Goal: Task Accomplishment & Management: Complete application form

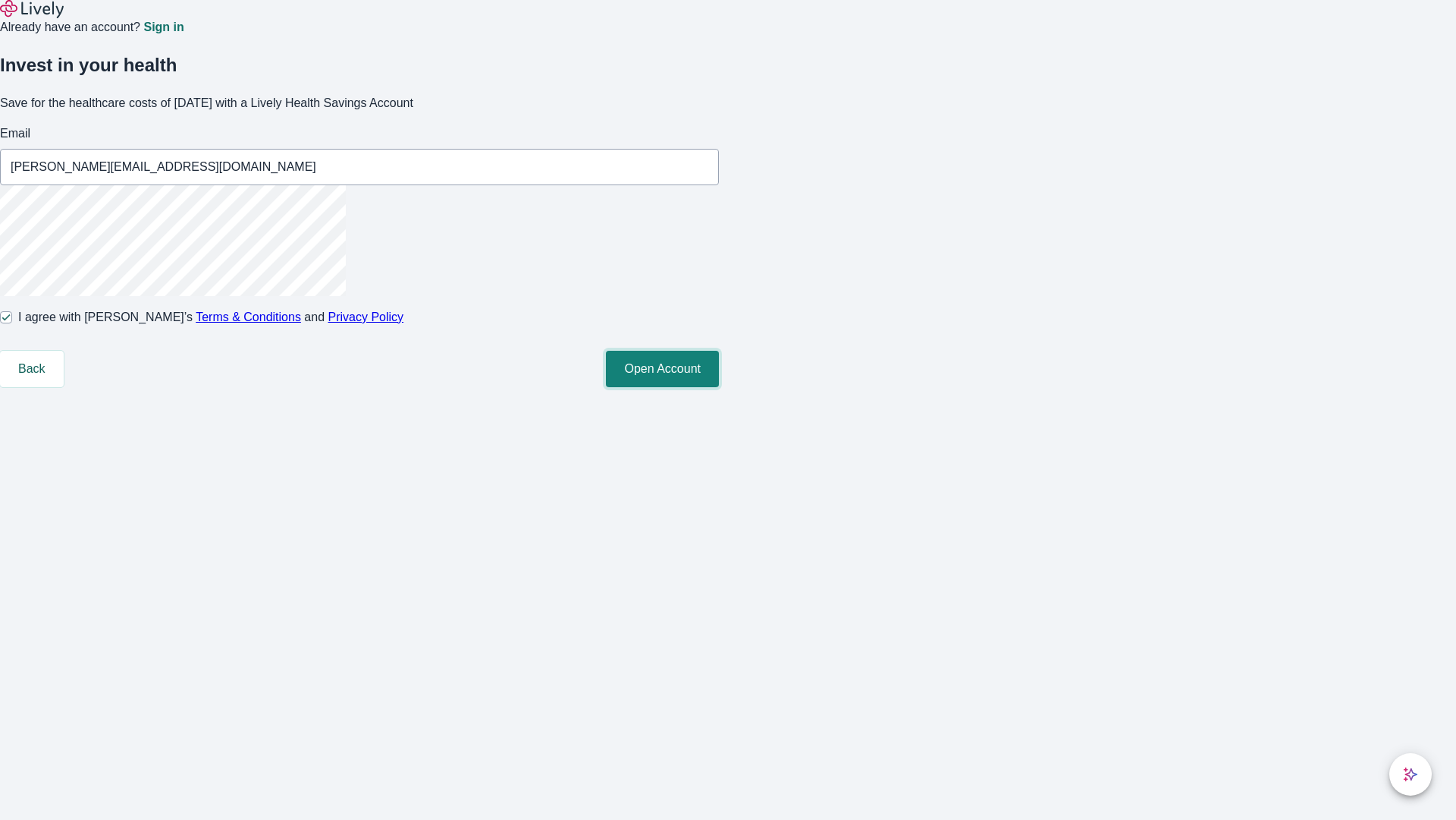
click at [719, 387] on button "Open Account" at bounding box center [662, 368] width 113 height 36
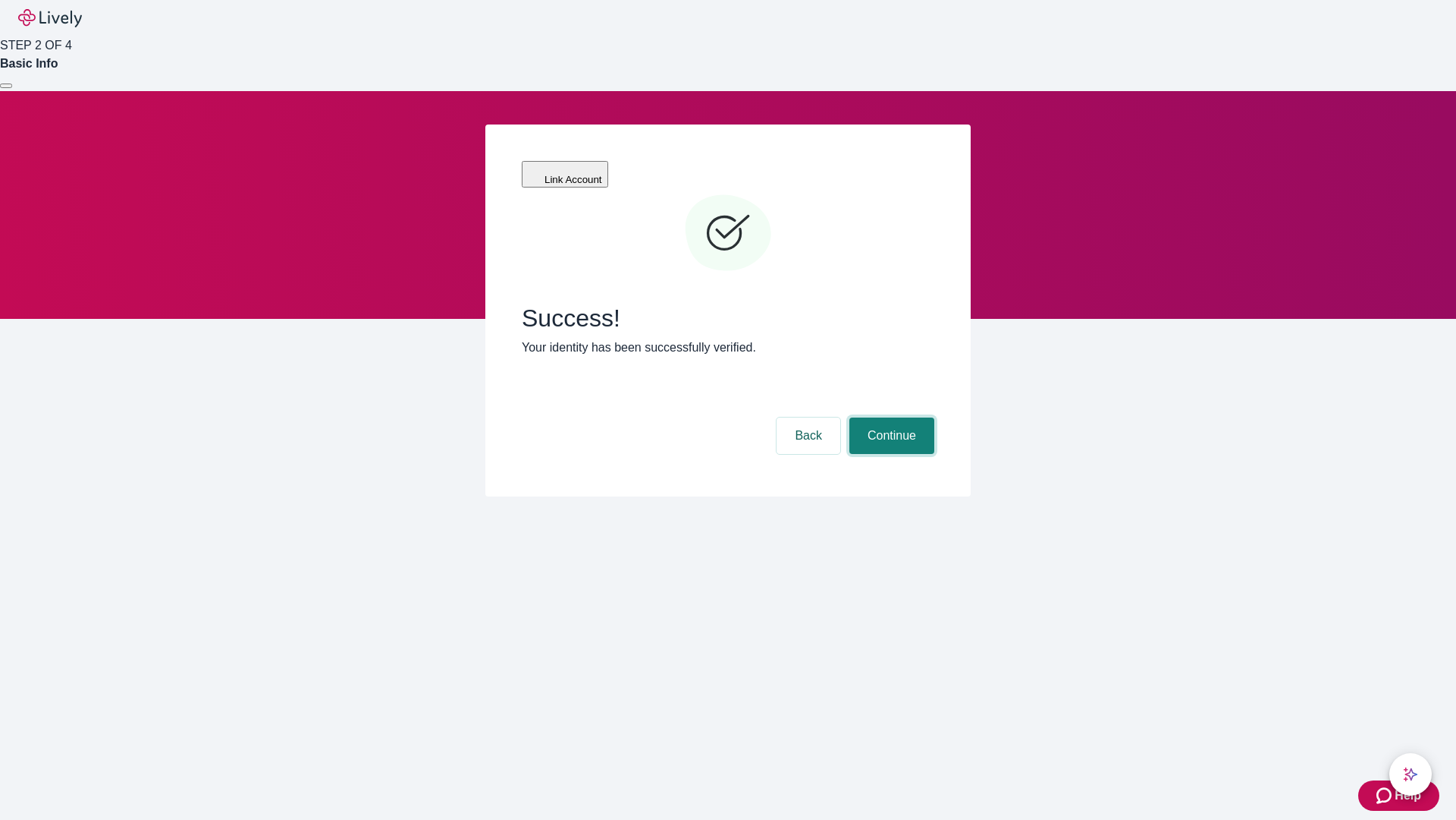
click at [890, 417] on button "Continue" at bounding box center [891, 435] width 85 height 36
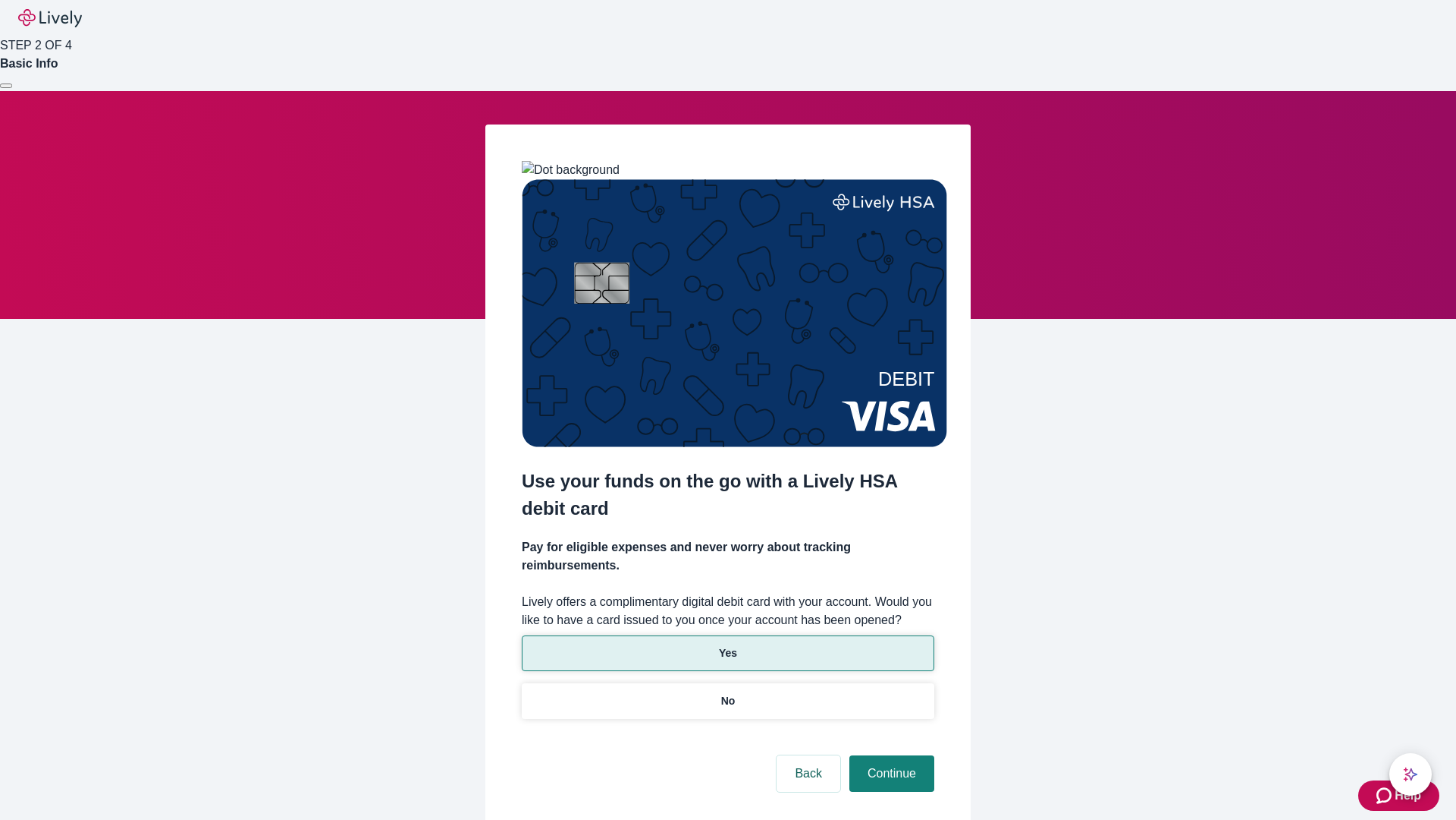
click at [728, 645] on p "Yes" at bounding box center [728, 653] width 19 height 16
click at [890, 755] on button "Continue" at bounding box center [891, 773] width 85 height 36
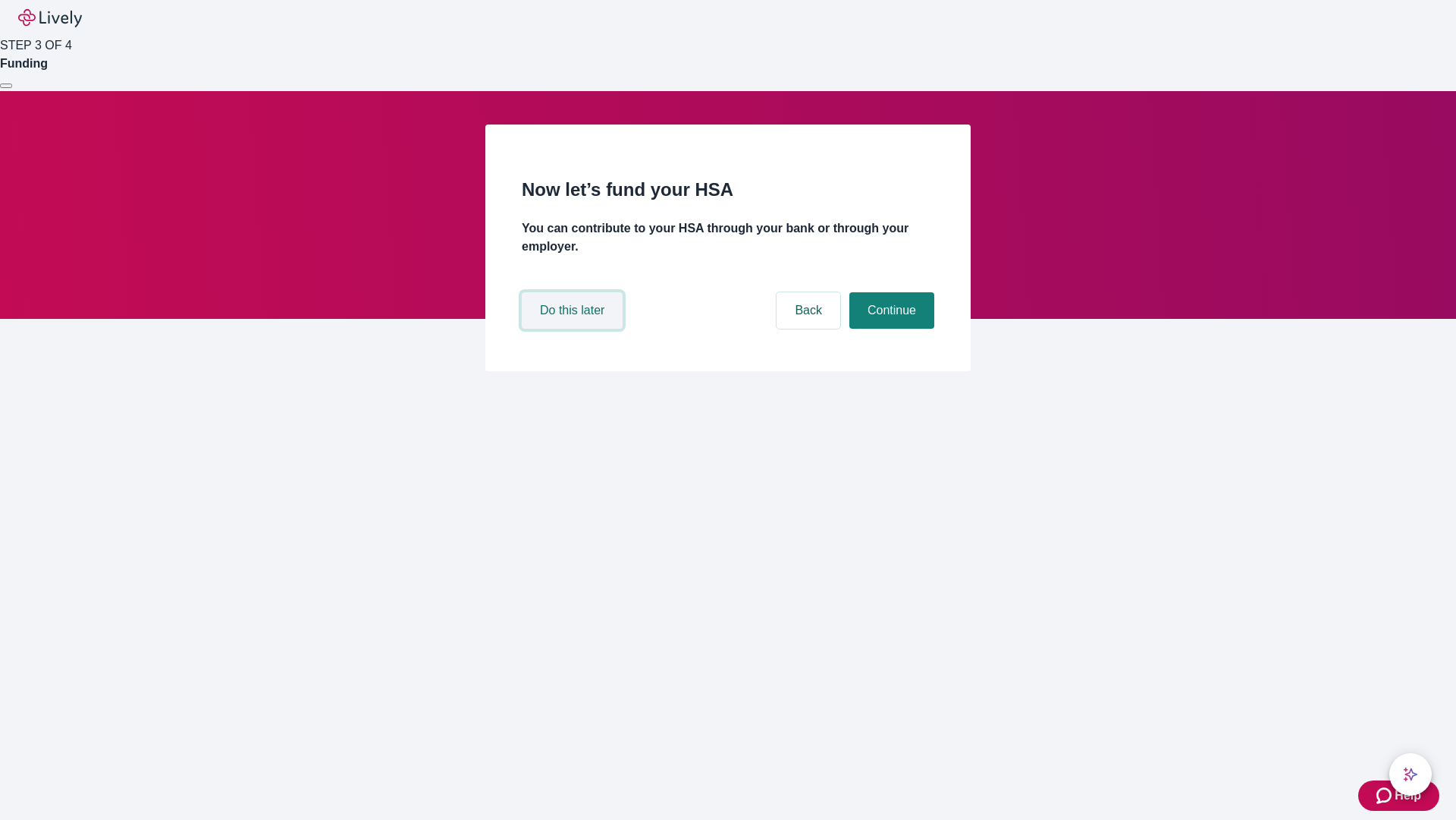
click at [574, 328] on button "Do this later" at bounding box center [572, 310] width 101 height 36
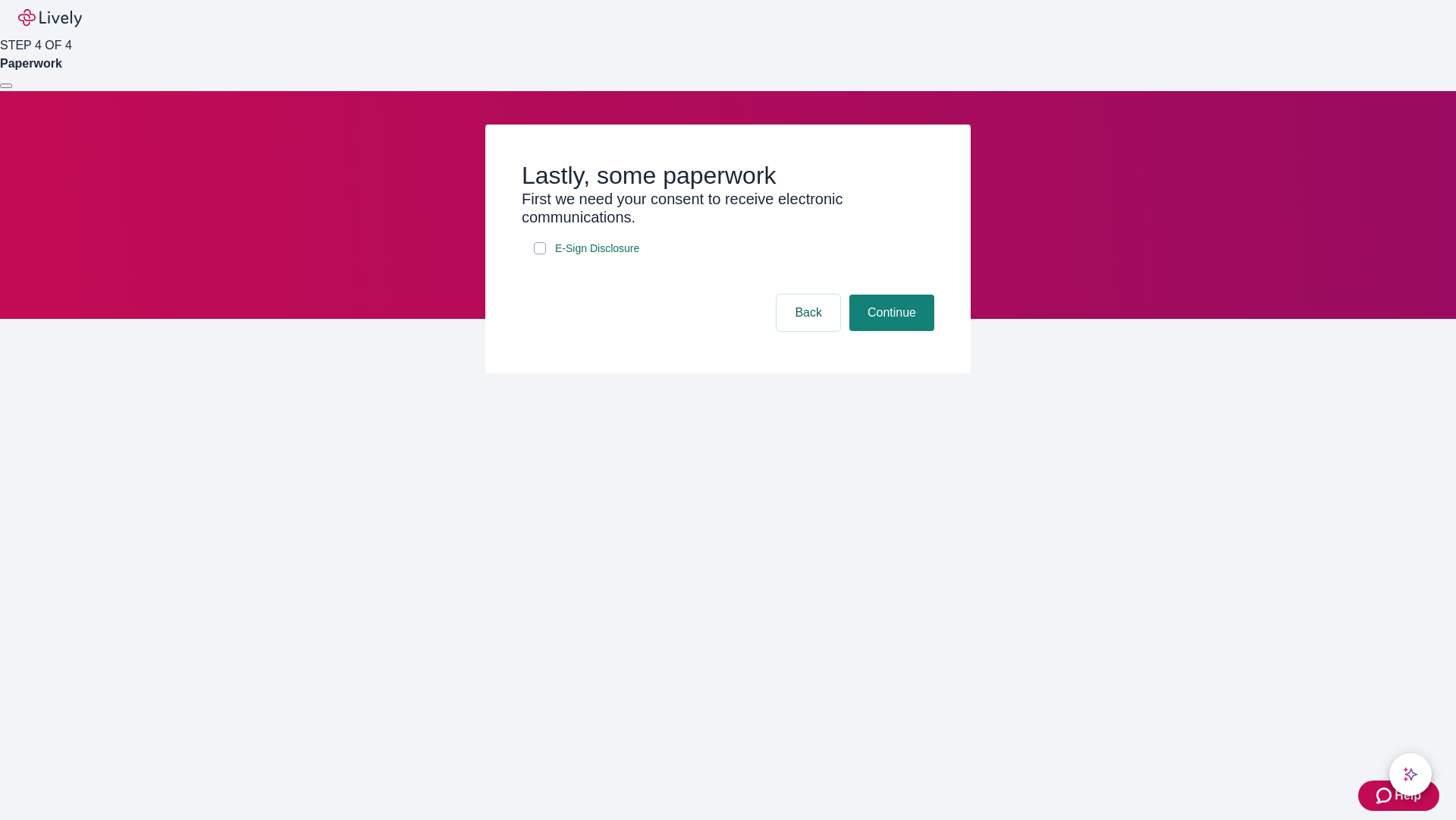
click at [540, 254] on input "E-Sign Disclosure" at bounding box center [540, 248] width 12 height 12
checkbox input "true"
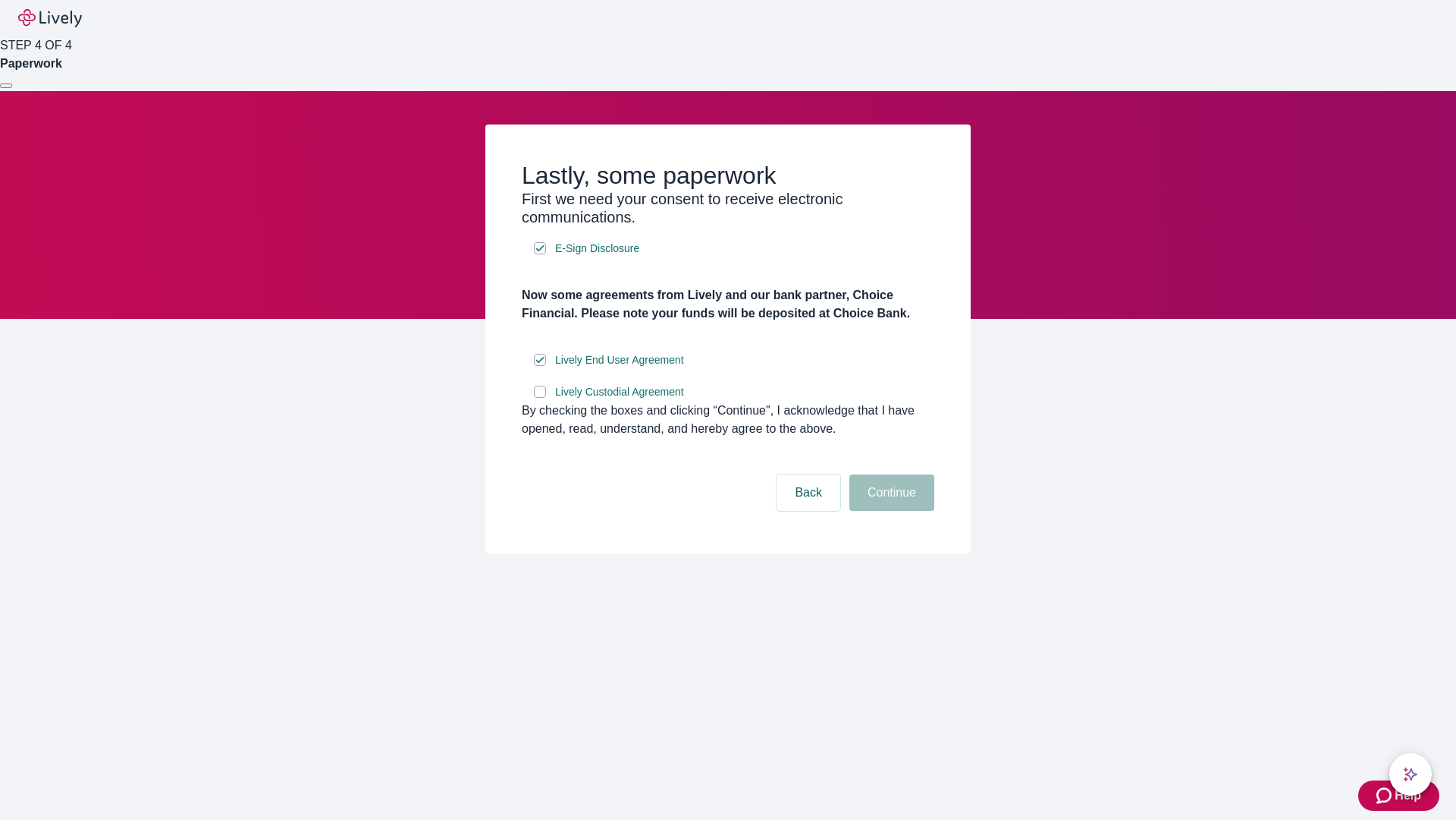
click at [540, 398] on input "Lively Custodial Agreement" at bounding box center [540, 391] width 12 height 12
checkbox input "true"
click at [890, 511] on button "Continue" at bounding box center [891, 492] width 85 height 36
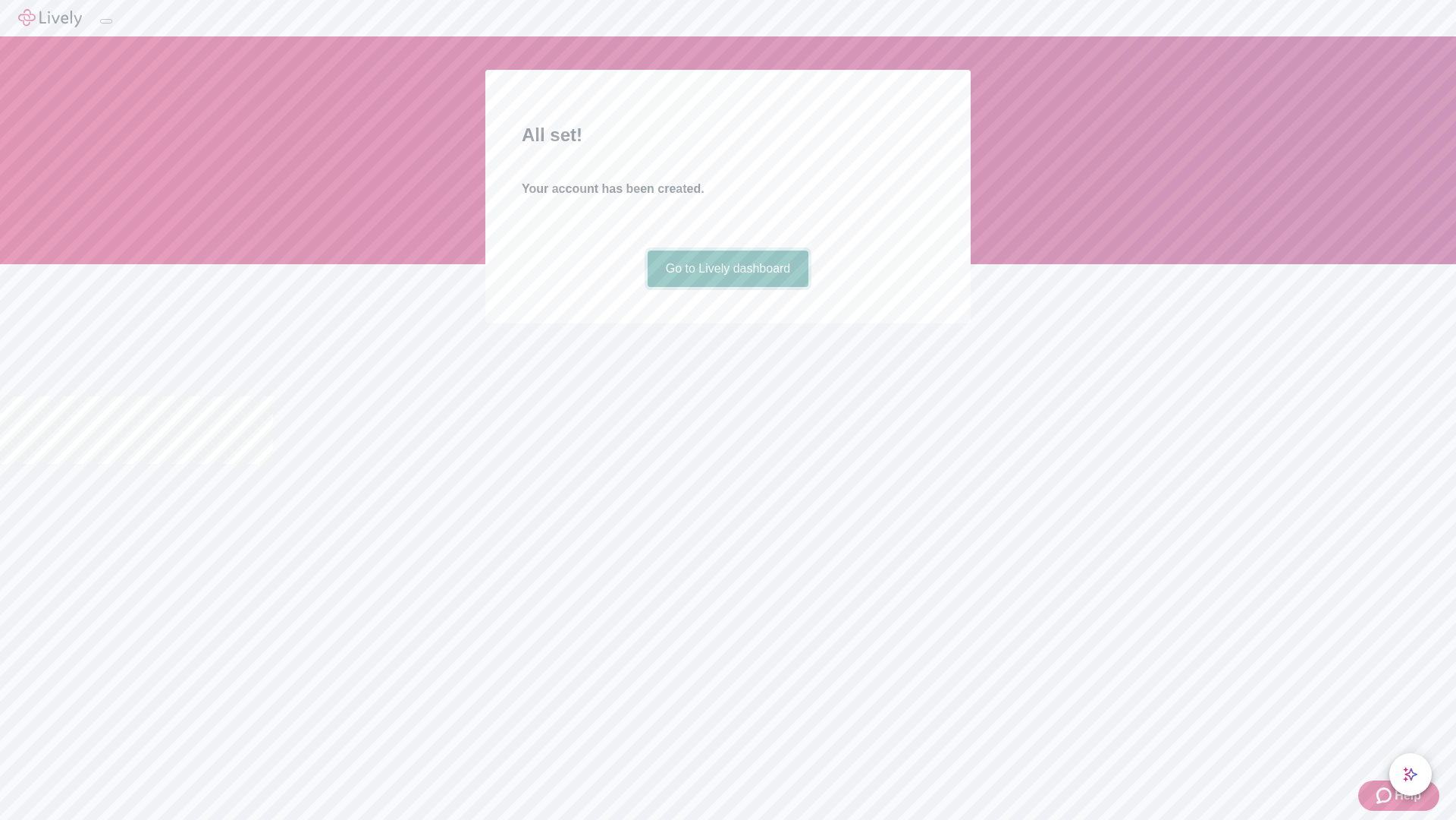
click at [728, 287] on link "Go to Lively dashboard" at bounding box center [728, 268] width 161 height 36
